Goal: Transaction & Acquisition: Purchase product/service

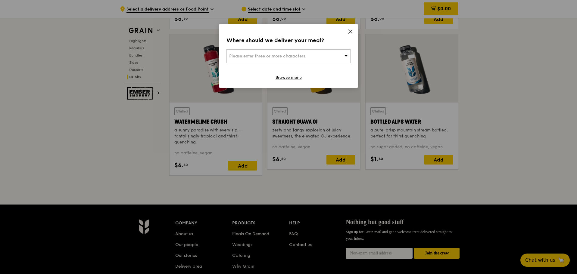
scroll to position [2397, 0]
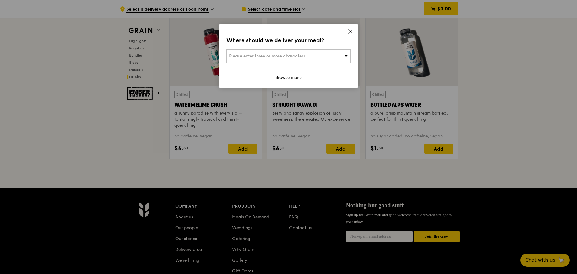
click at [352, 31] on icon at bounding box center [349, 31] width 5 height 5
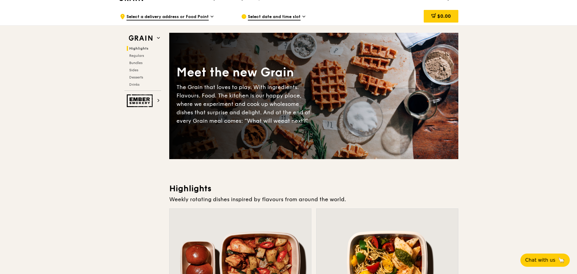
scroll to position [0, 0]
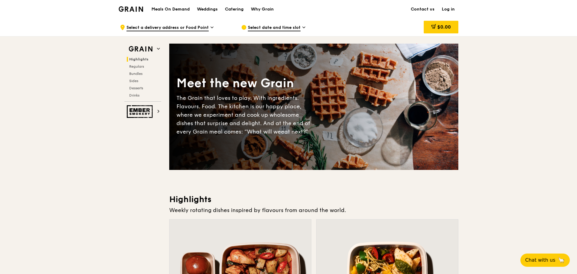
click at [172, 8] on h1 "Meals On Demand" at bounding box center [170, 9] width 38 height 6
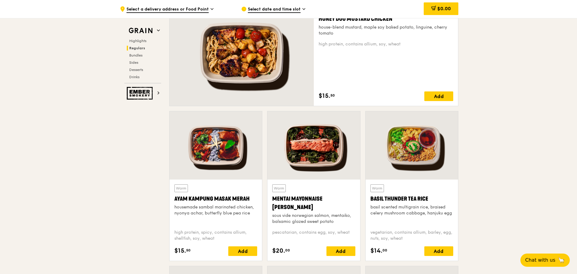
scroll to position [422, 0]
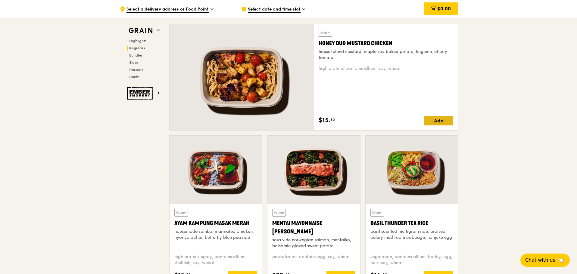
click at [436, 120] on div "Add" at bounding box center [438, 121] width 29 height 10
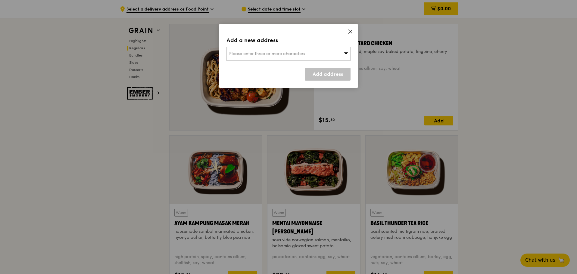
click at [307, 56] on div "Please enter three or more characters" at bounding box center [288, 54] width 124 height 14
click at [350, 33] on icon at bounding box center [349, 31] width 5 height 5
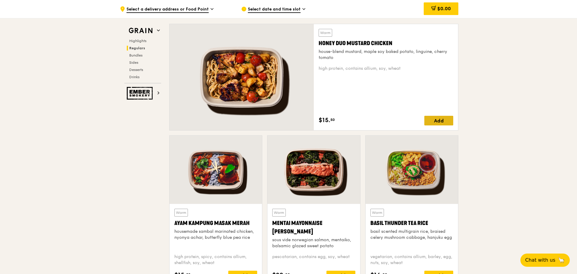
click at [439, 120] on div "Add" at bounding box center [438, 121] width 29 height 10
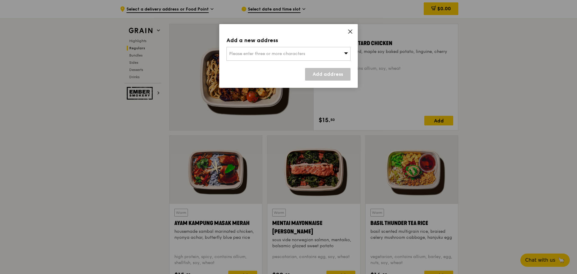
click at [305, 53] on span "Please enter three or more characters" at bounding box center [267, 53] width 76 height 5
type input "538 airport"
click at [275, 66] on li "Searching..." at bounding box center [288, 66] width 123 height 11
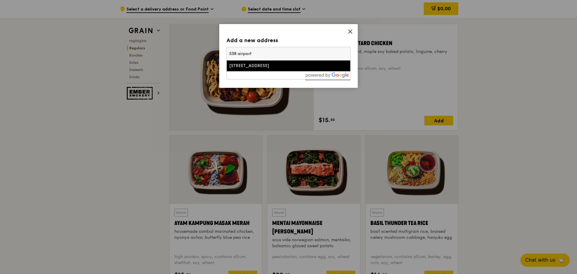
click at [254, 67] on div "[STREET_ADDRESS]" at bounding box center [273, 66] width 89 height 6
click at [254, 67] on div "Add a new address Please enter three or more characters [STREET_ADDRESS] Add ad…" at bounding box center [288, 56] width 139 height 64
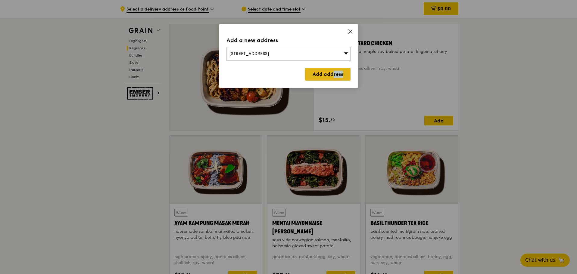
click at [331, 75] on link "Add address" at bounding box center [327, 74] width 45 height 13
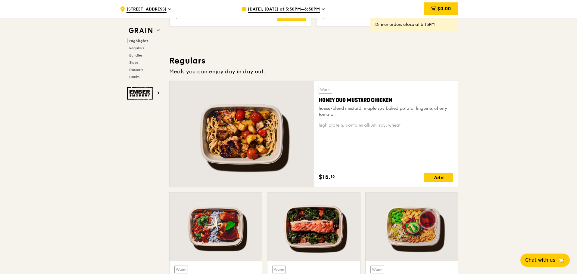
scroll to position [371, 0]
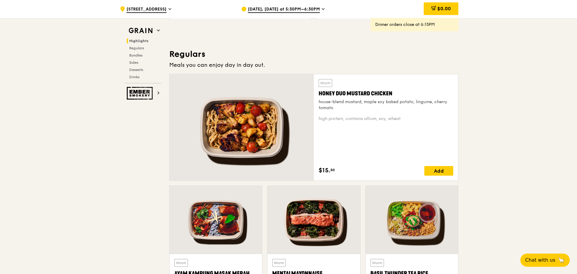
click at [262, 6] on span "[DATE], [DATE] at 5:30PM–6:30PM" at bounding box center [284, 9] width 72 height 7
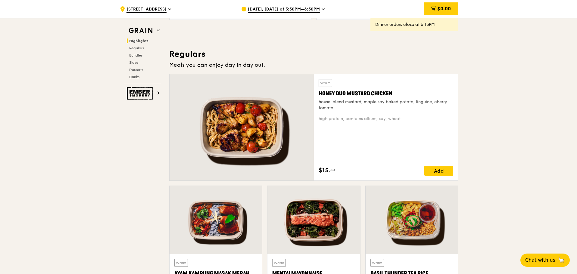
scroll to position [391, 0]
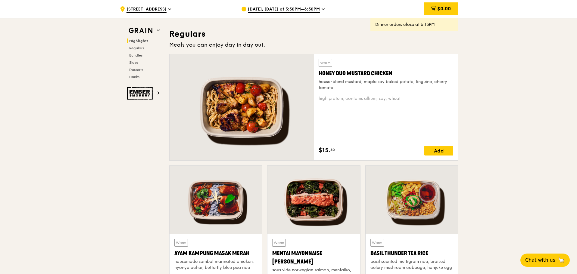
click at [300, 135] on div at bounding box center [242, 107] width 144 height 106
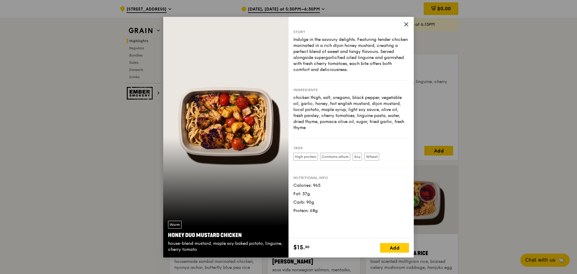
click at [406, 25] on icon at bounding box center [405, 24] width 5 height 5
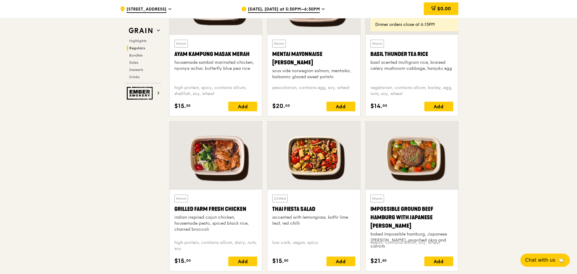
scroll to position [592, 0]
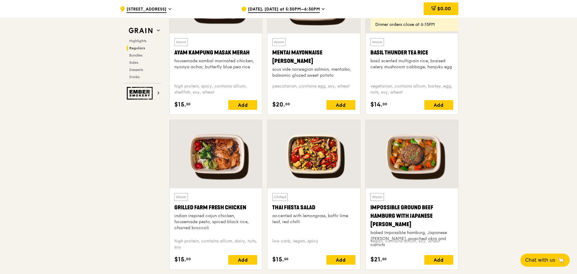
click at [231, 175] on div at bounding box center [216, 154] width 92 height 68
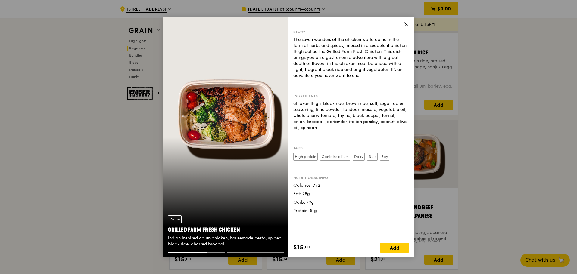
click at [406, 25] on icon at bounding box center [405, 24] width 5 height 5
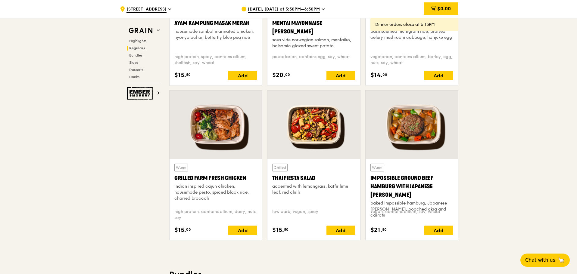
scroll to position [622, 0]
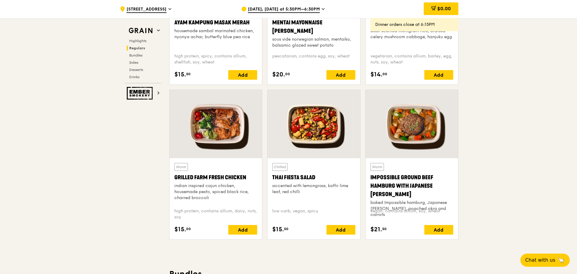
click at [317, 135] on div at bounding box center [313, 124] width 92 height 68
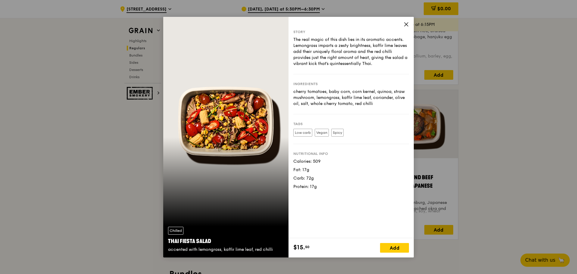
click at [406, 23] on icon at bounding box center [405, 24] width 5 height 5
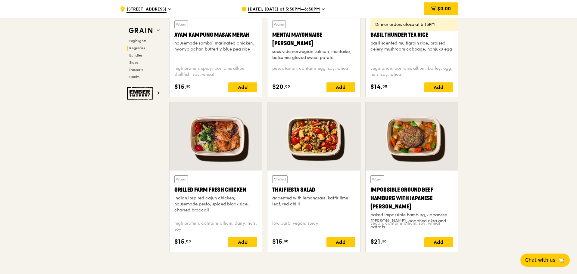
scroll to position [612, 0]
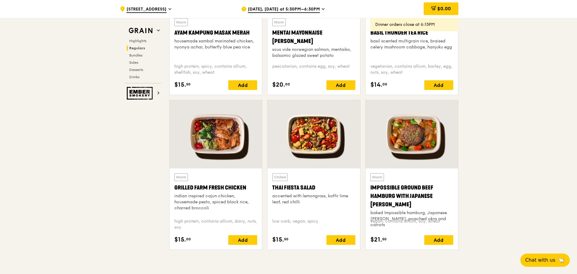
click at [310, 159] on div at bounding box center [313, 134] width 92 height 68
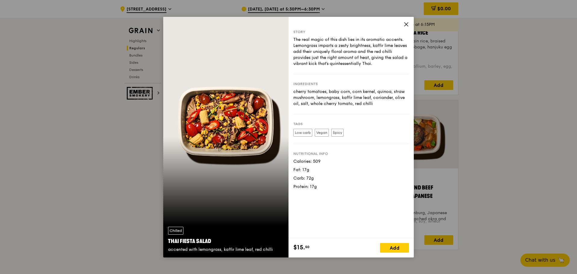
click at [405, 24] on icon at bounding box center [405, 24] width 5 height 5
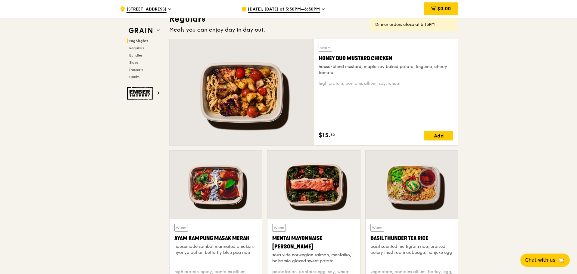
scroll to position [351, 0]
